Goal: Navigation & Orientation: Find specific page/section

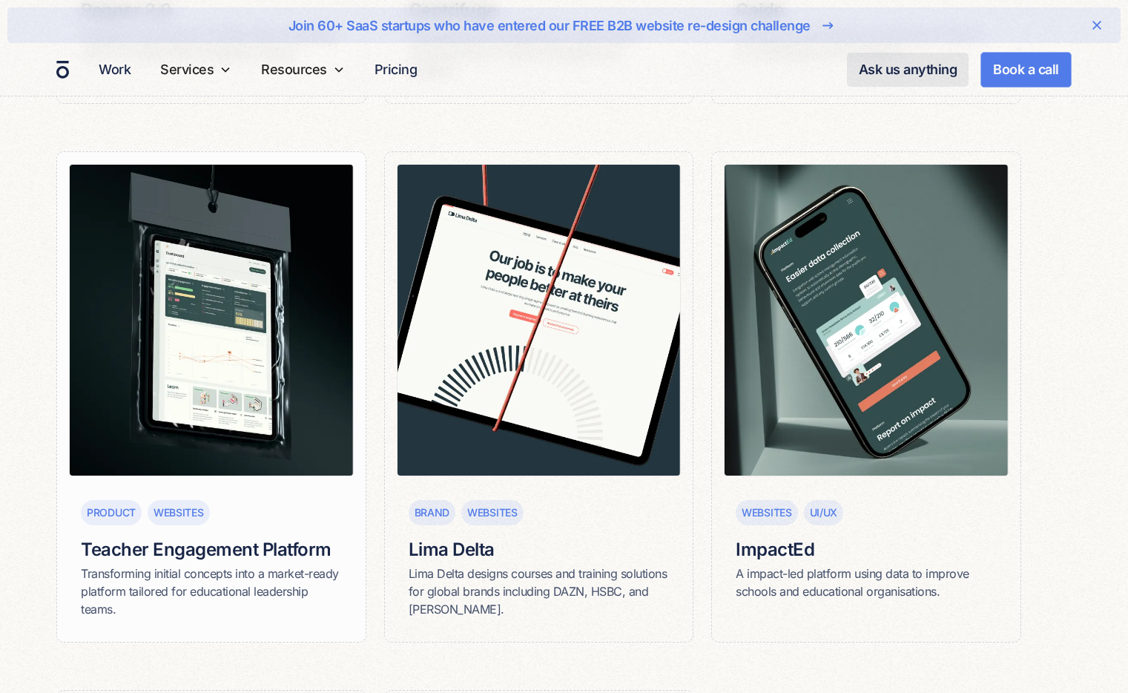
scroll to position [1337, 0]
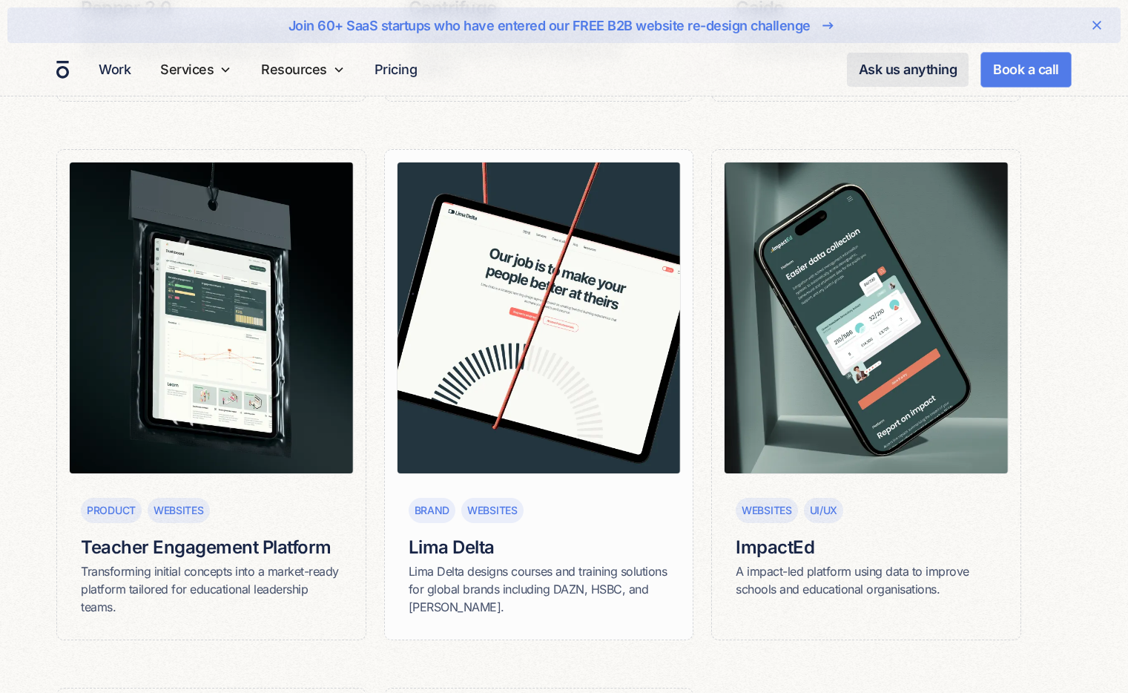
click at [502, 372] on img at bounding box center [539, 318] width 284 height 313
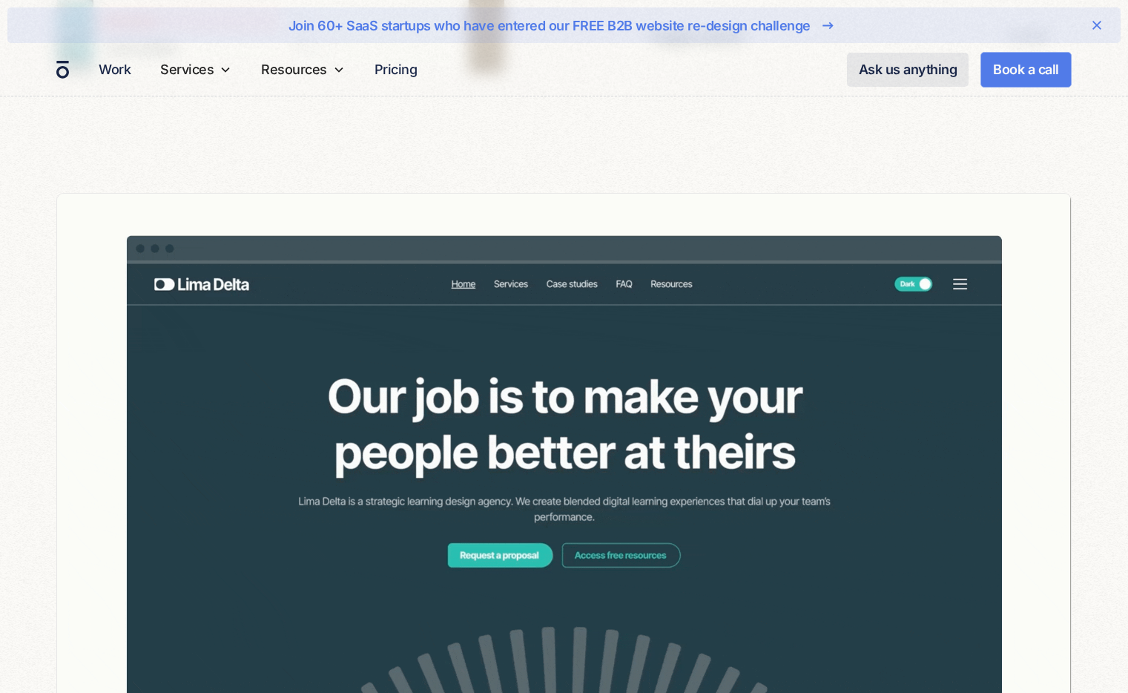
scroll to position [5311, 0]
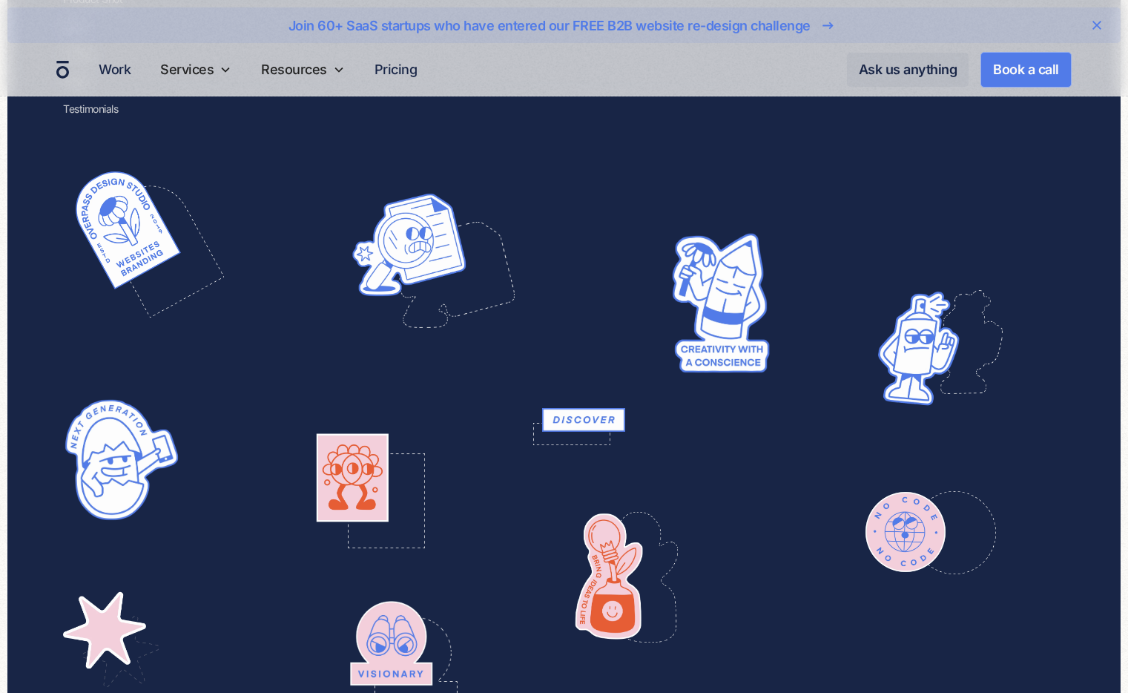
scroll to position [2797, 0]
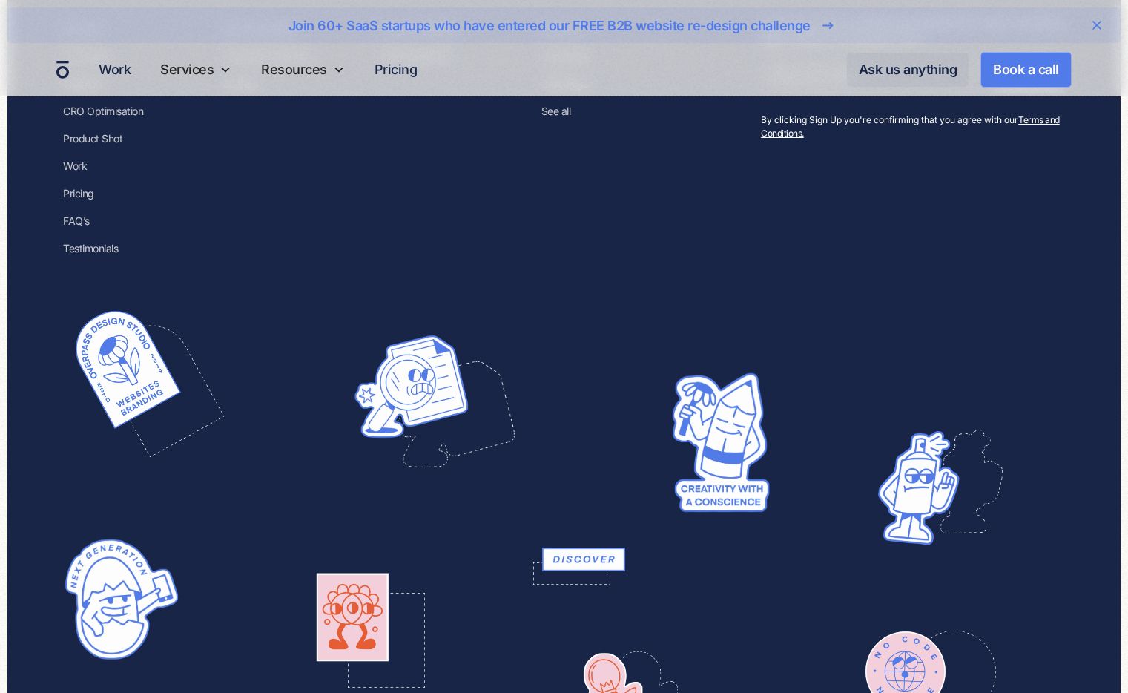
click at [288, 386] on div at bounding box center [564, 593] width 1002 height 593
click at [127, 378] on img at bounding box center [120, 361] width 118 height 131
click at [138, 371] on img at bounding box center [120, 361] width 118 height 131
click at [130, 374] on img at bounding box center [120, 361] width 118 height 131
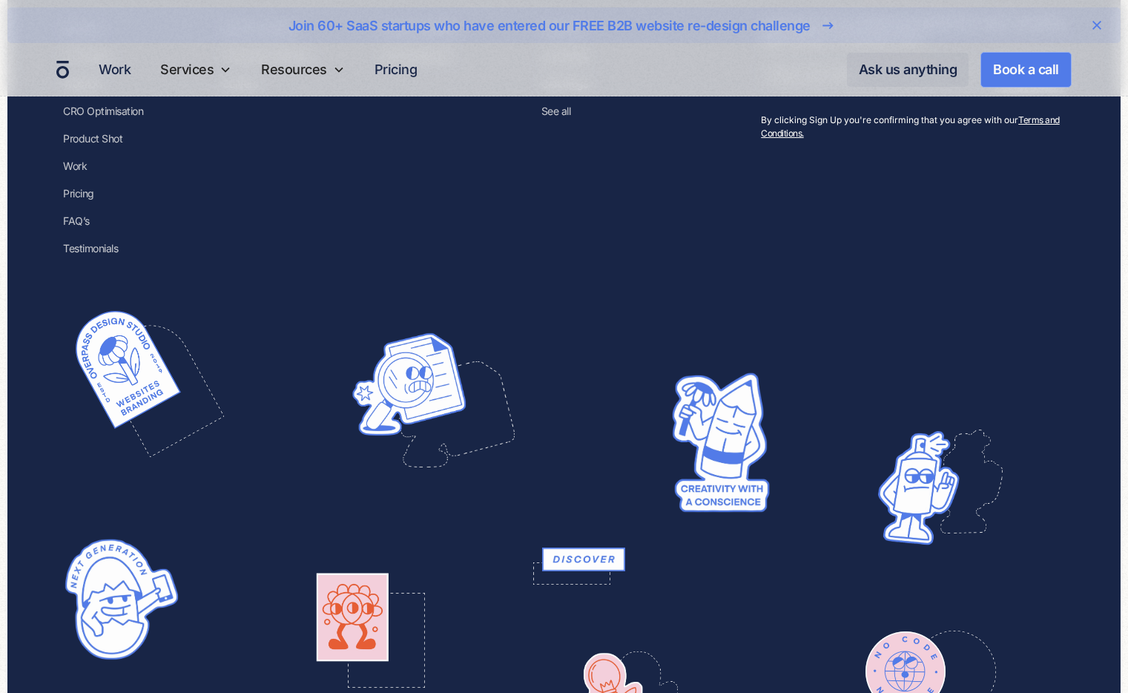
click at [415, 378] on img at bounding box center [411, 384] width 118 height 107
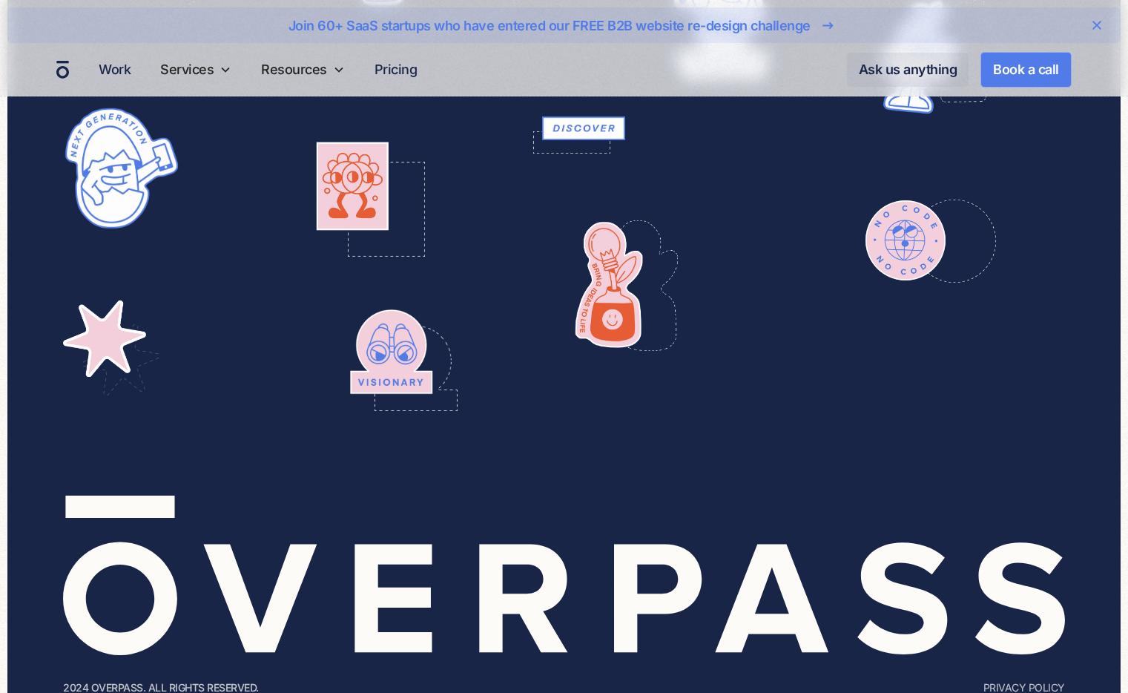
scroll to position [3273, 0]
